Goal: Book appointment/travel/reservation

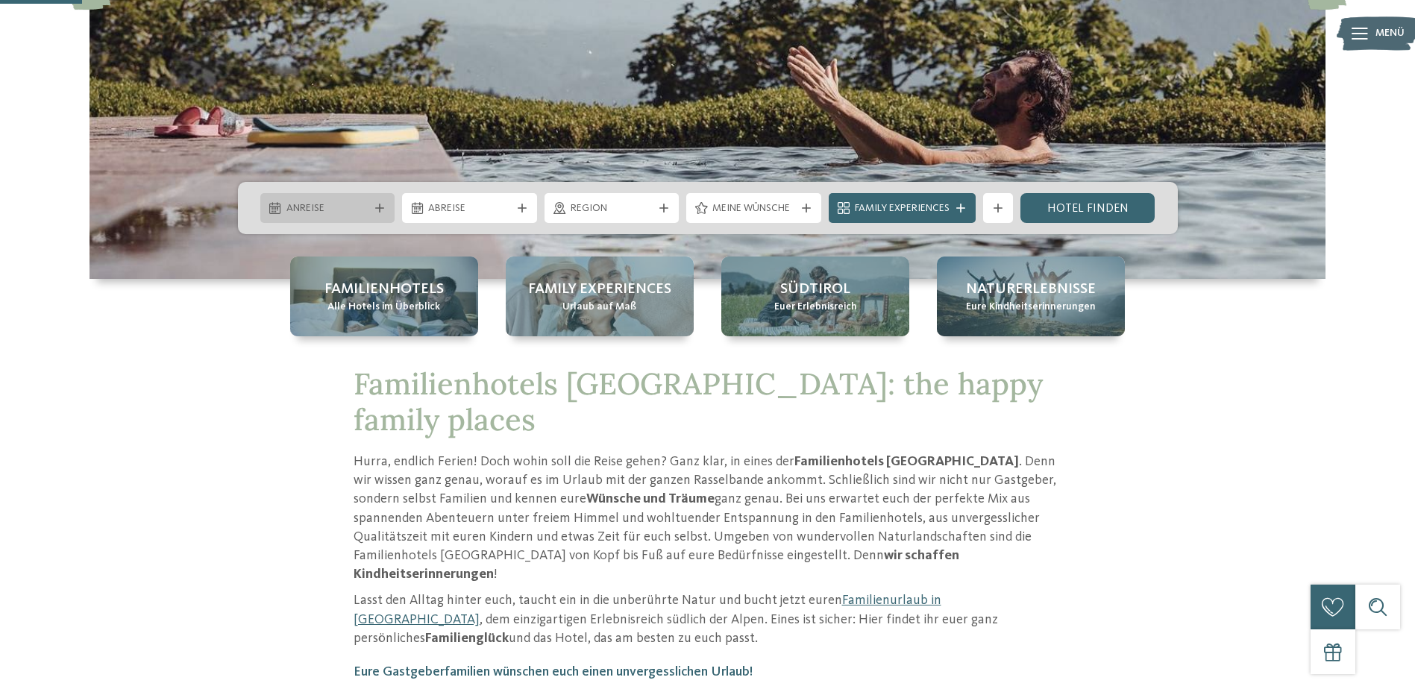
click at [370, 203] on div "Anreise" at bounding box center [328, 208] width 90 height 16
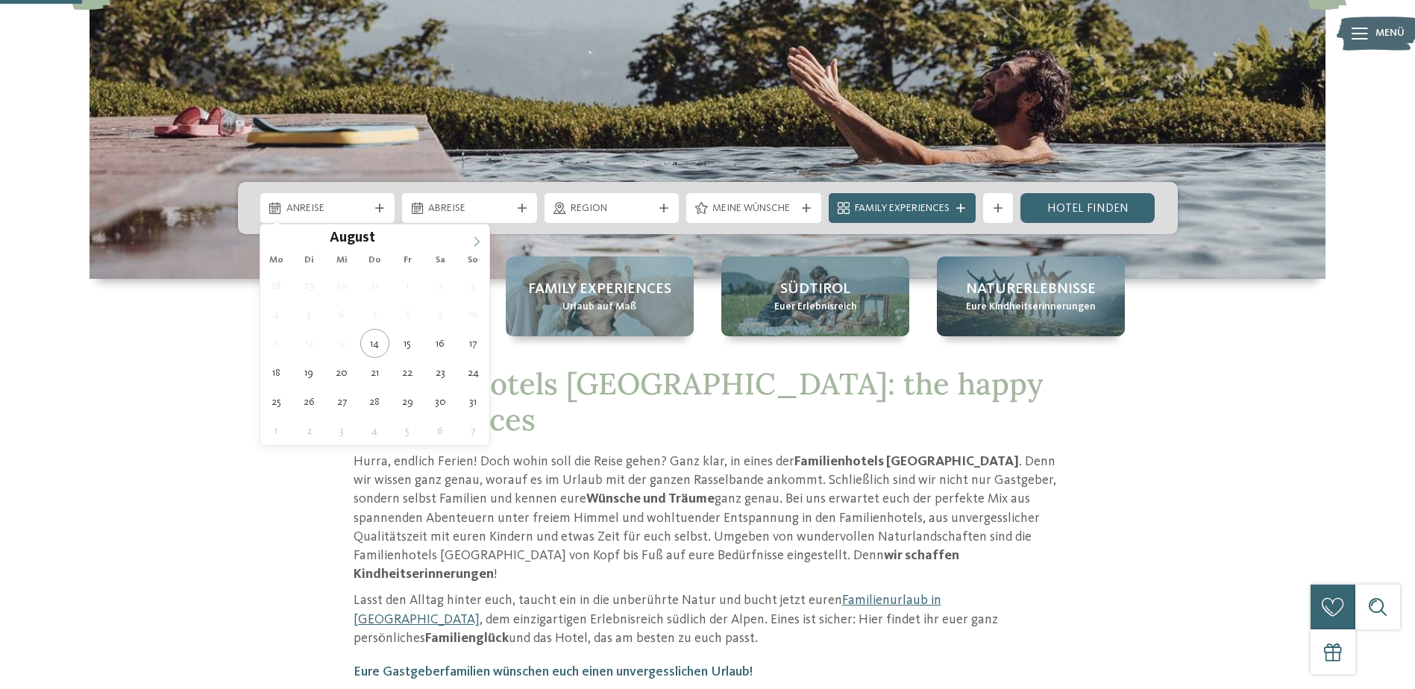
click at [479, 242] on icon at bounding box center [476, 241] width 5 height 10
click at [478, 242] on icon at bounding box center [476, 241] width 10 height 10
type input "****"
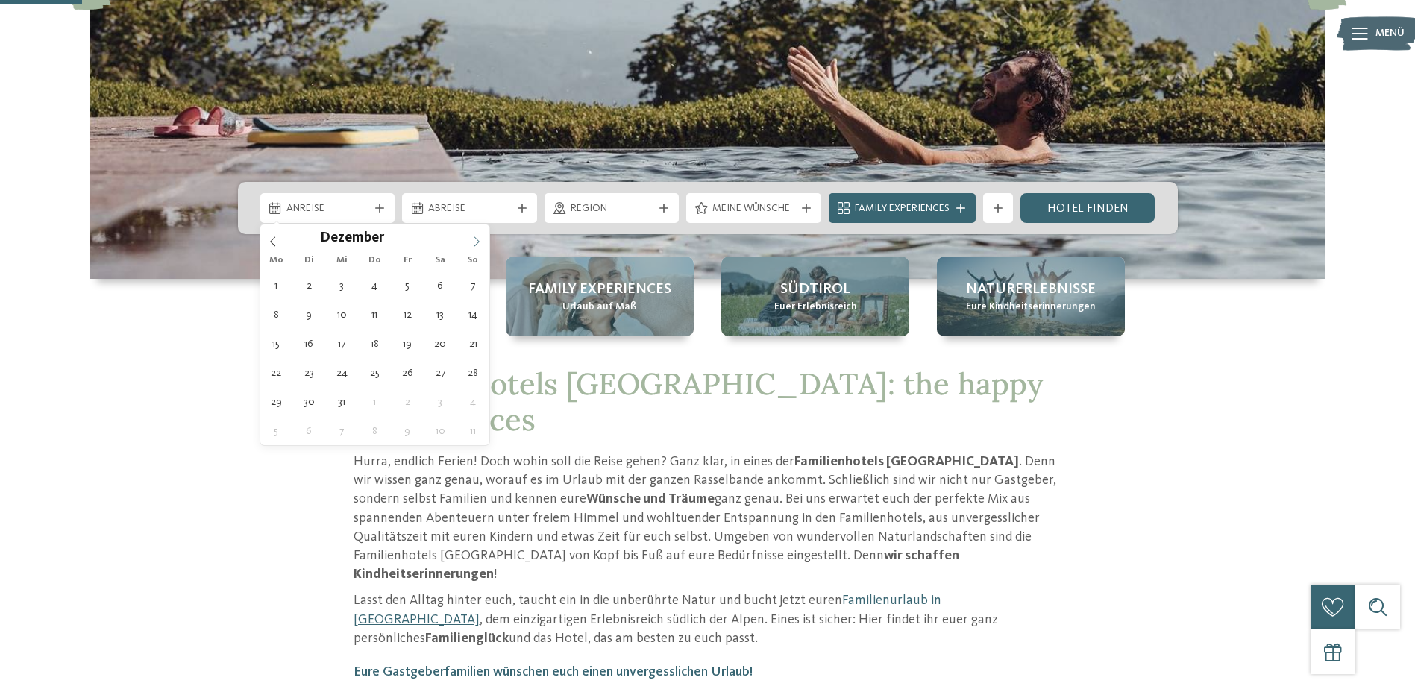
click at [478, 242] on icon at bounding box center [476, 241] width 10 height 10
click at [475, 242] on icon at bounding box center [476, 241] width 10 height 10
click at [474, 241] on icon at bounding box center [476, 241] width 10 height 10
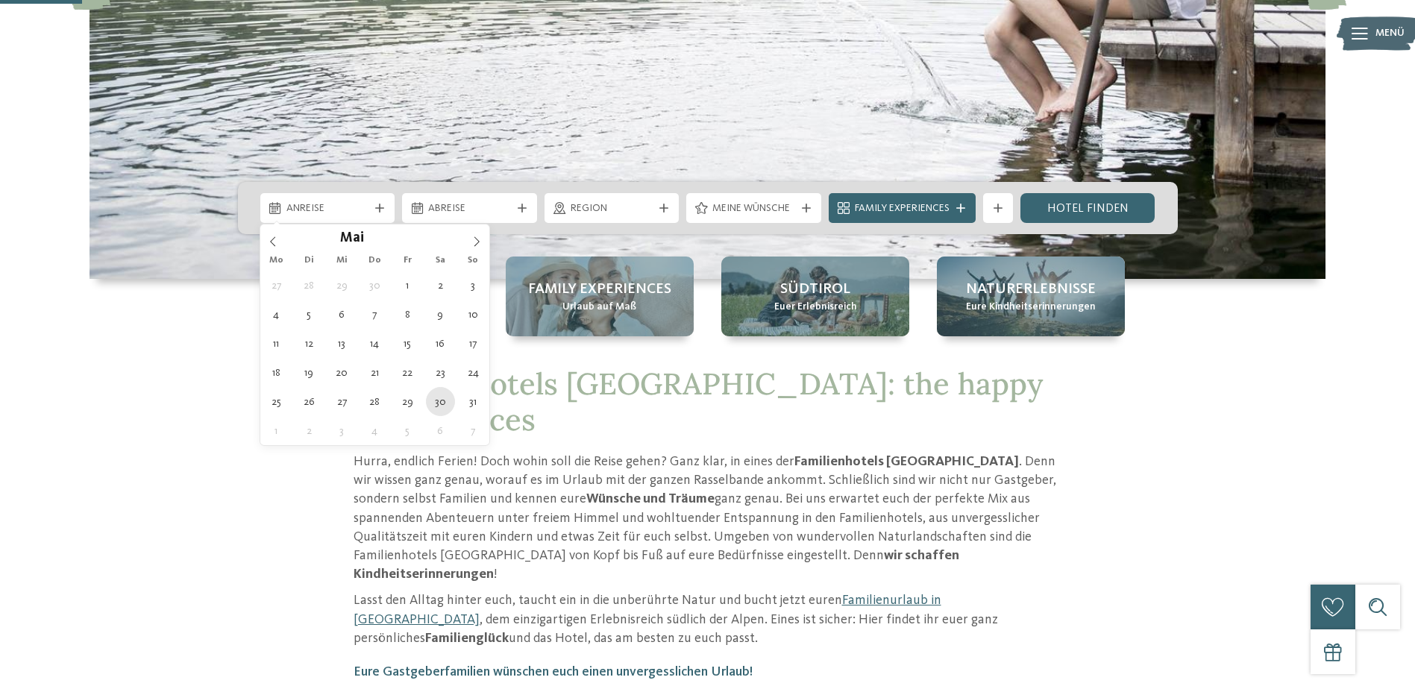
type div "[DATE]"
type input "****"
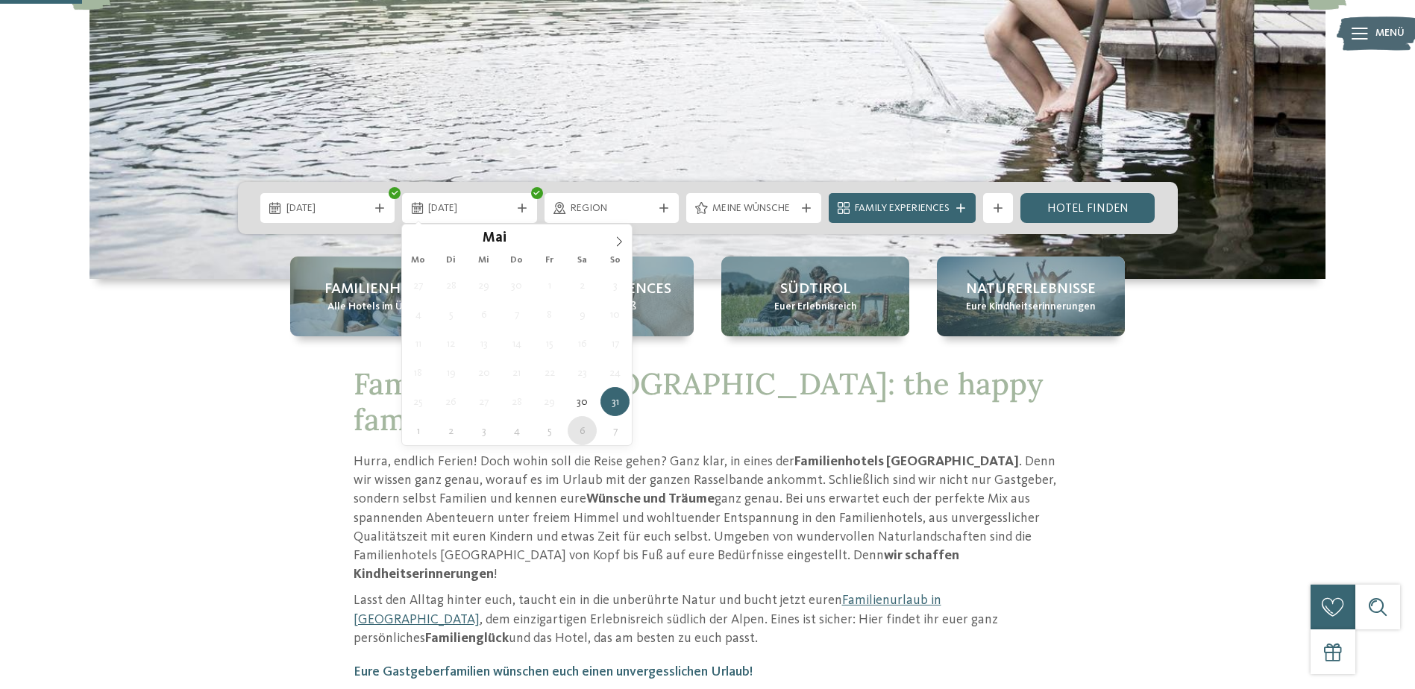
type div "[DATE]"
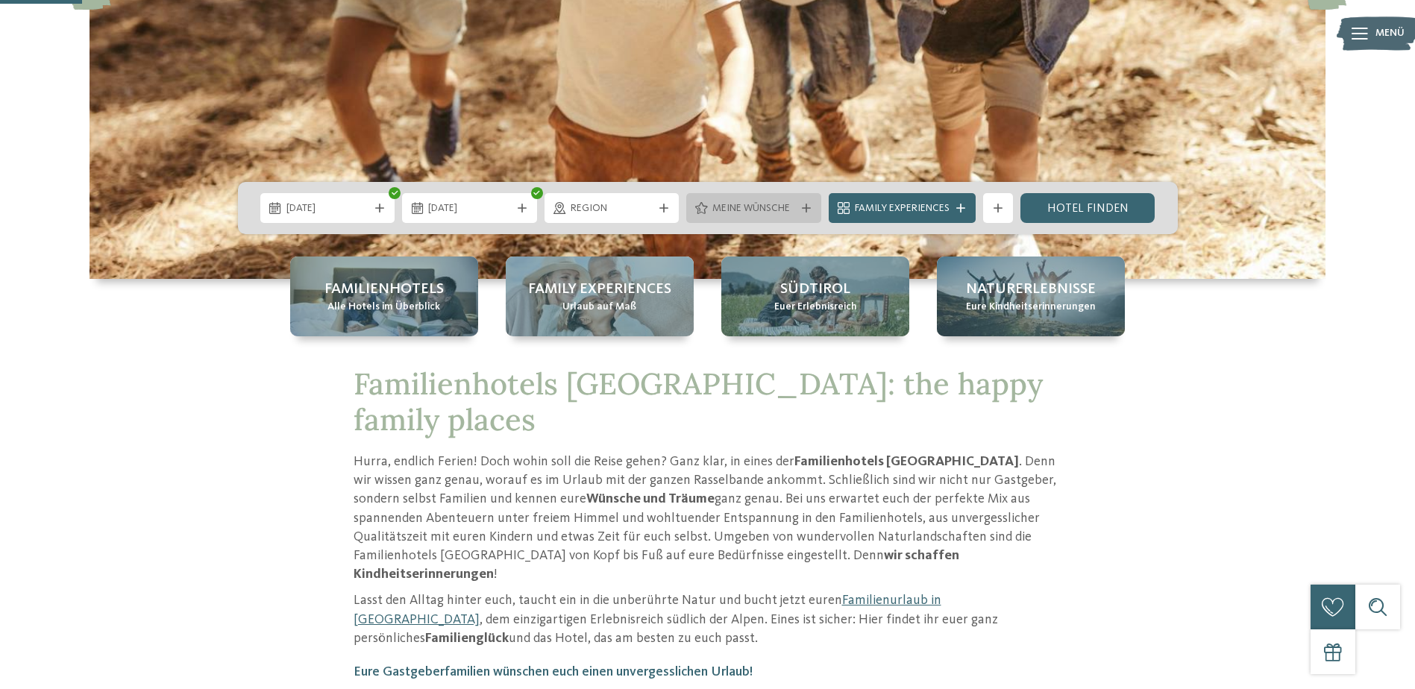
click at [799, 207] on div at bounding box center [806, 208] width 15 height 9
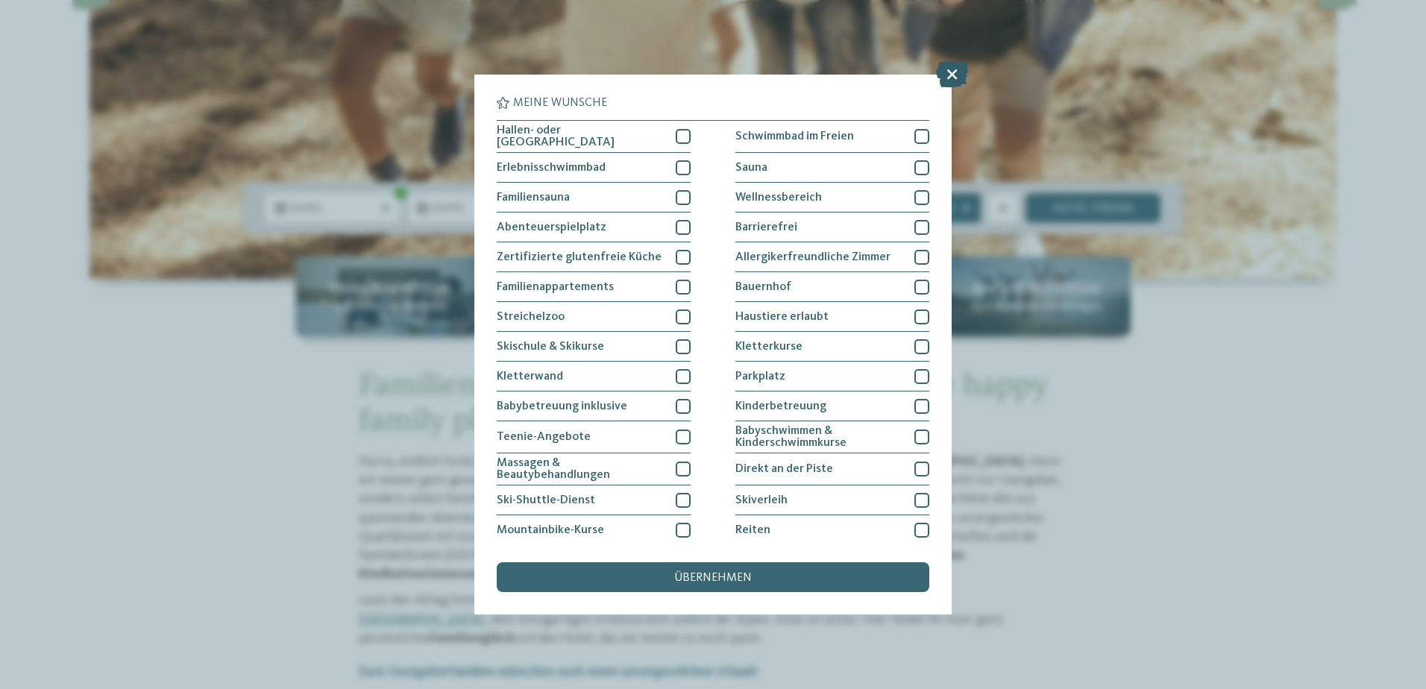
click at [953, 77] on icon at bounding box center [952, 74] width 32 height 26
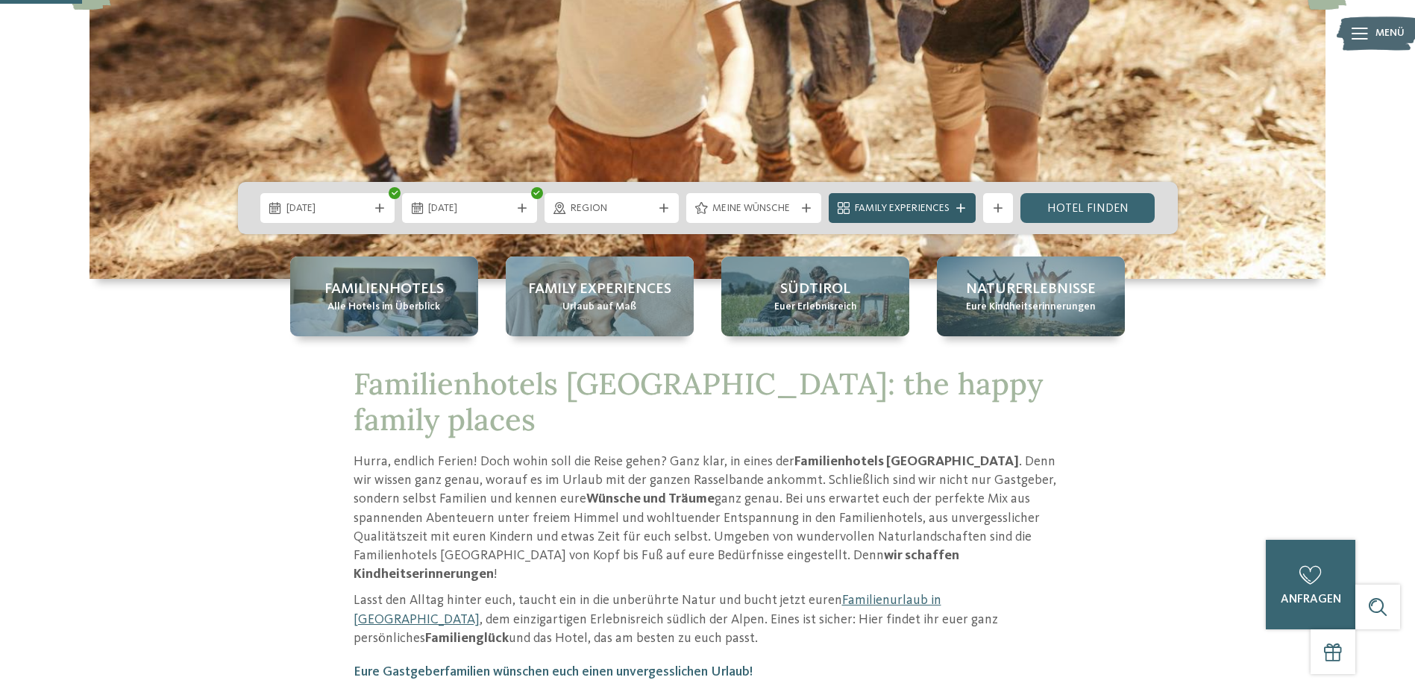
click at [958, 205] on icon at bounding box center [960, 208] width 9 height 9
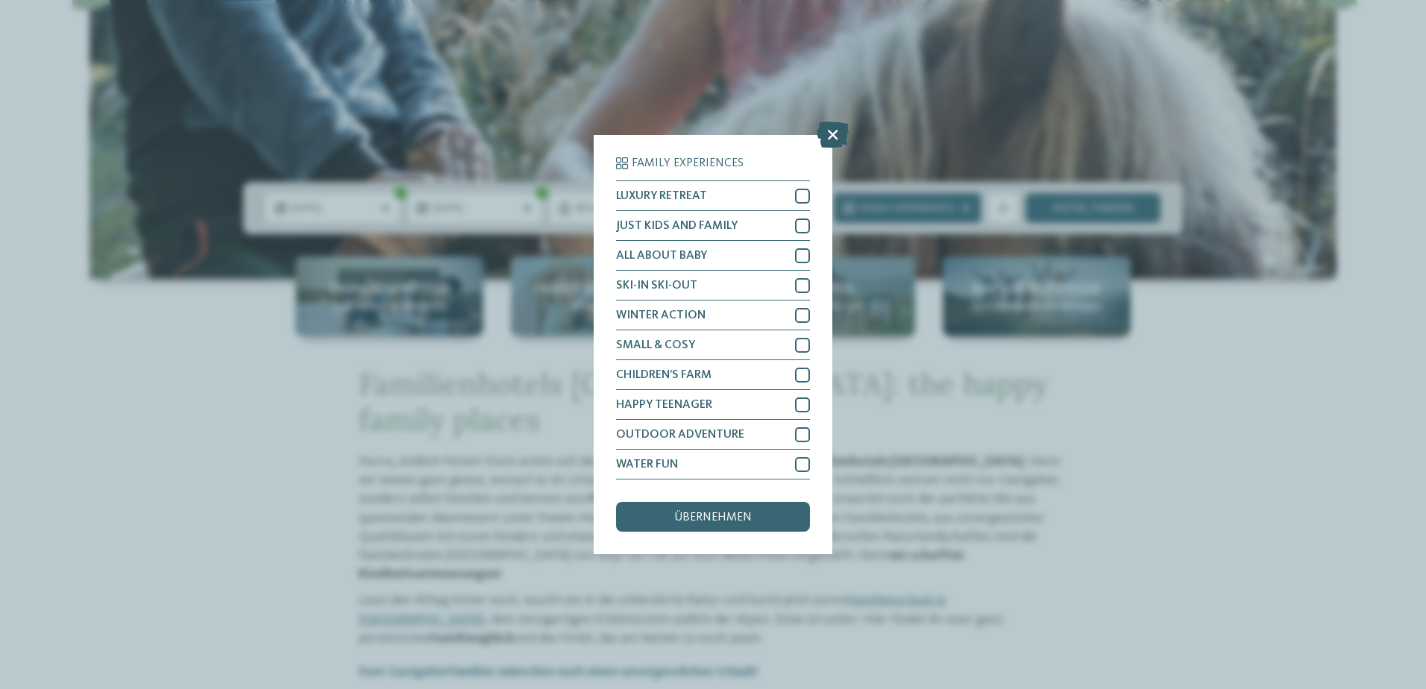
click at [832, 134] on icon at bounding box center [833, 135] width 32 height 26
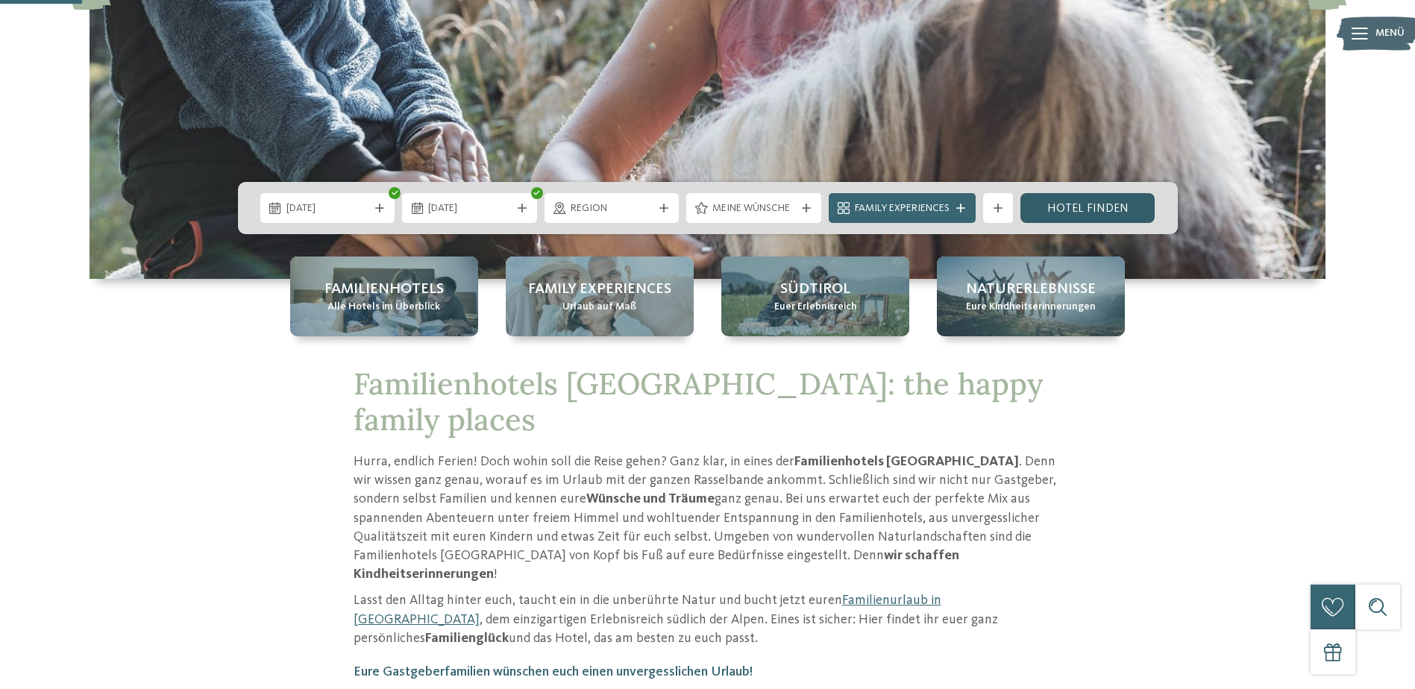
click at [1088, 203] on link "Hotel finden" at bounding box center [1087, 208] width 135 height 30
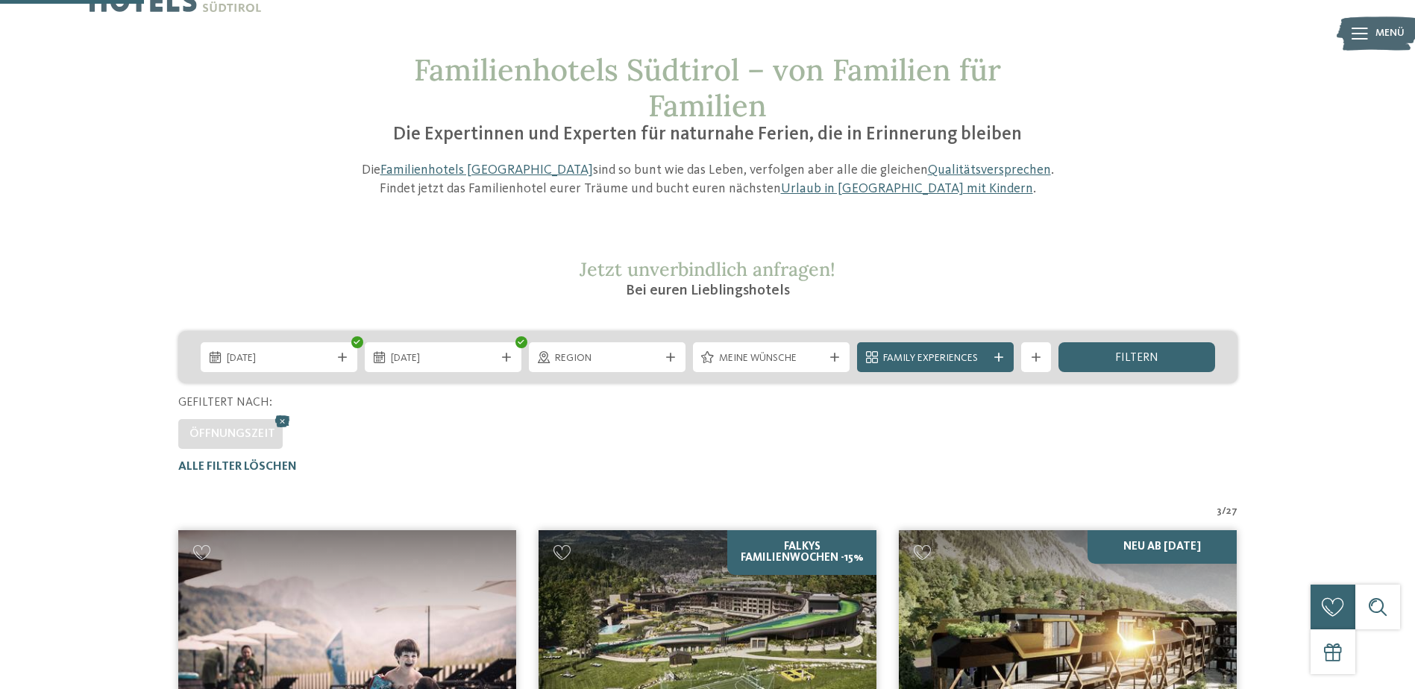
scroll to position [42, 0]
